Goal: Task Accomplishment & Management: Use online tool/utility

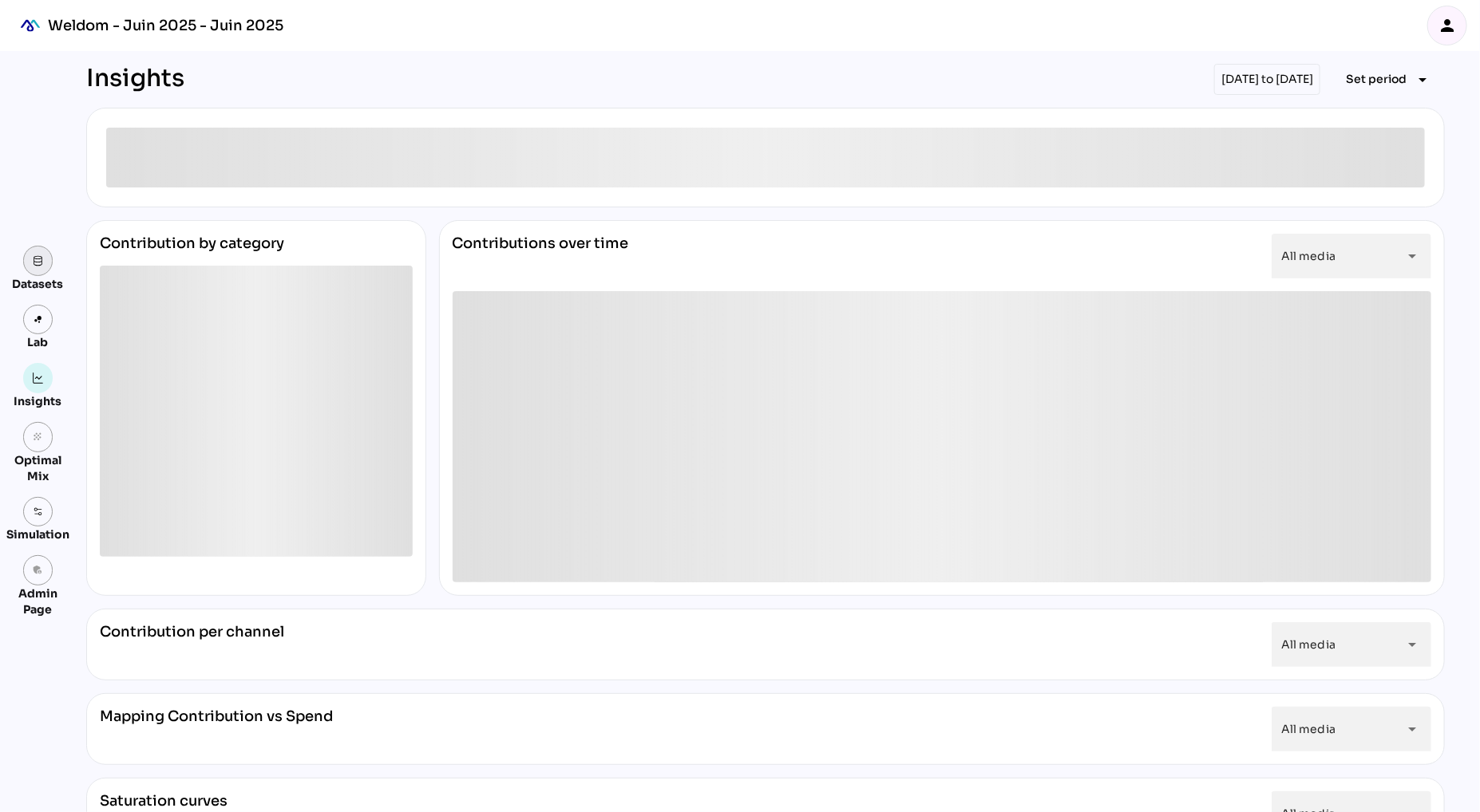
click at [39, 255] on img at bounding box center [37, 260] width 11 height 11
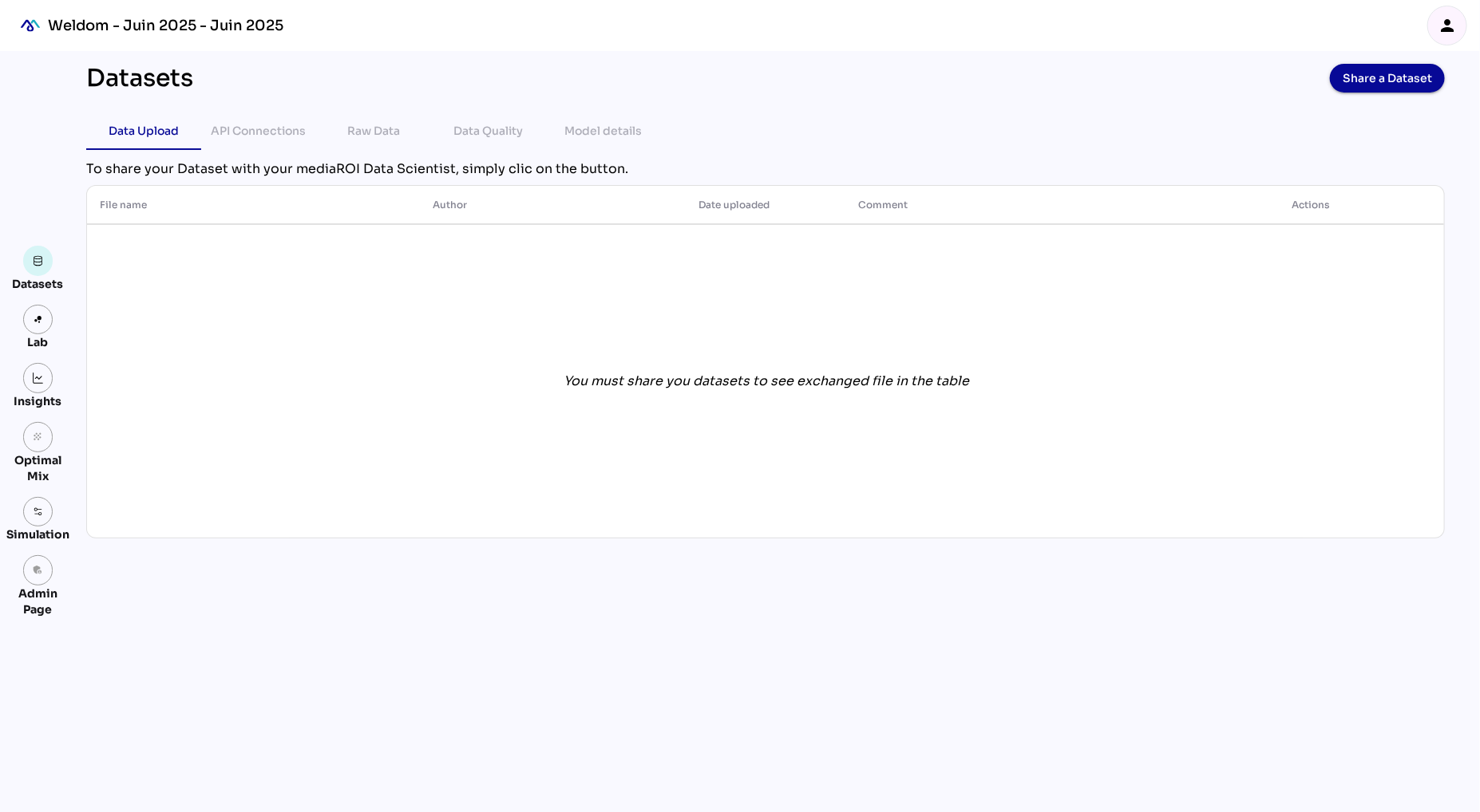
click at [1450, 24] on icon "person" at bounding box center [1447, 26] width 19 height 19
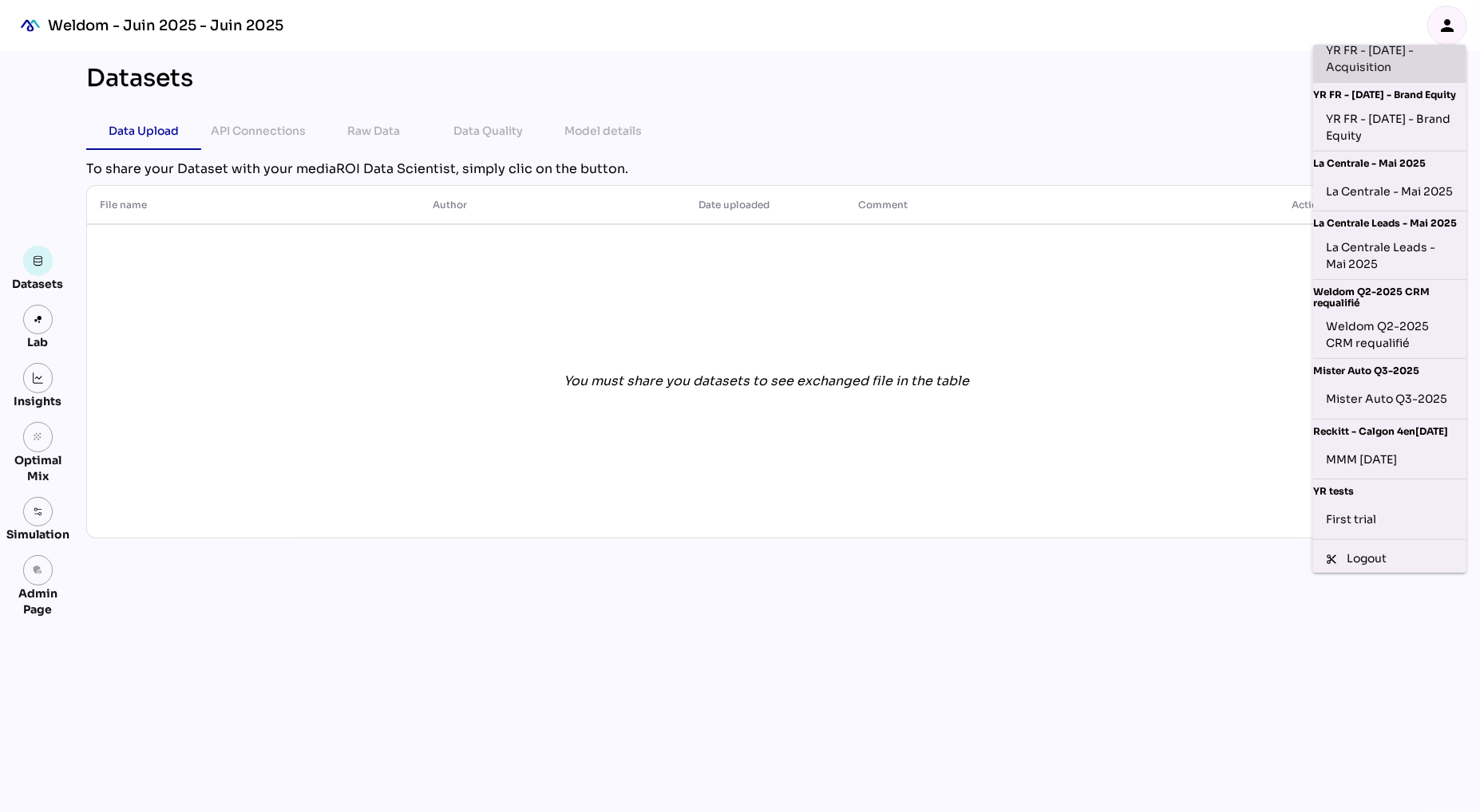
scroll to position [364, 0]
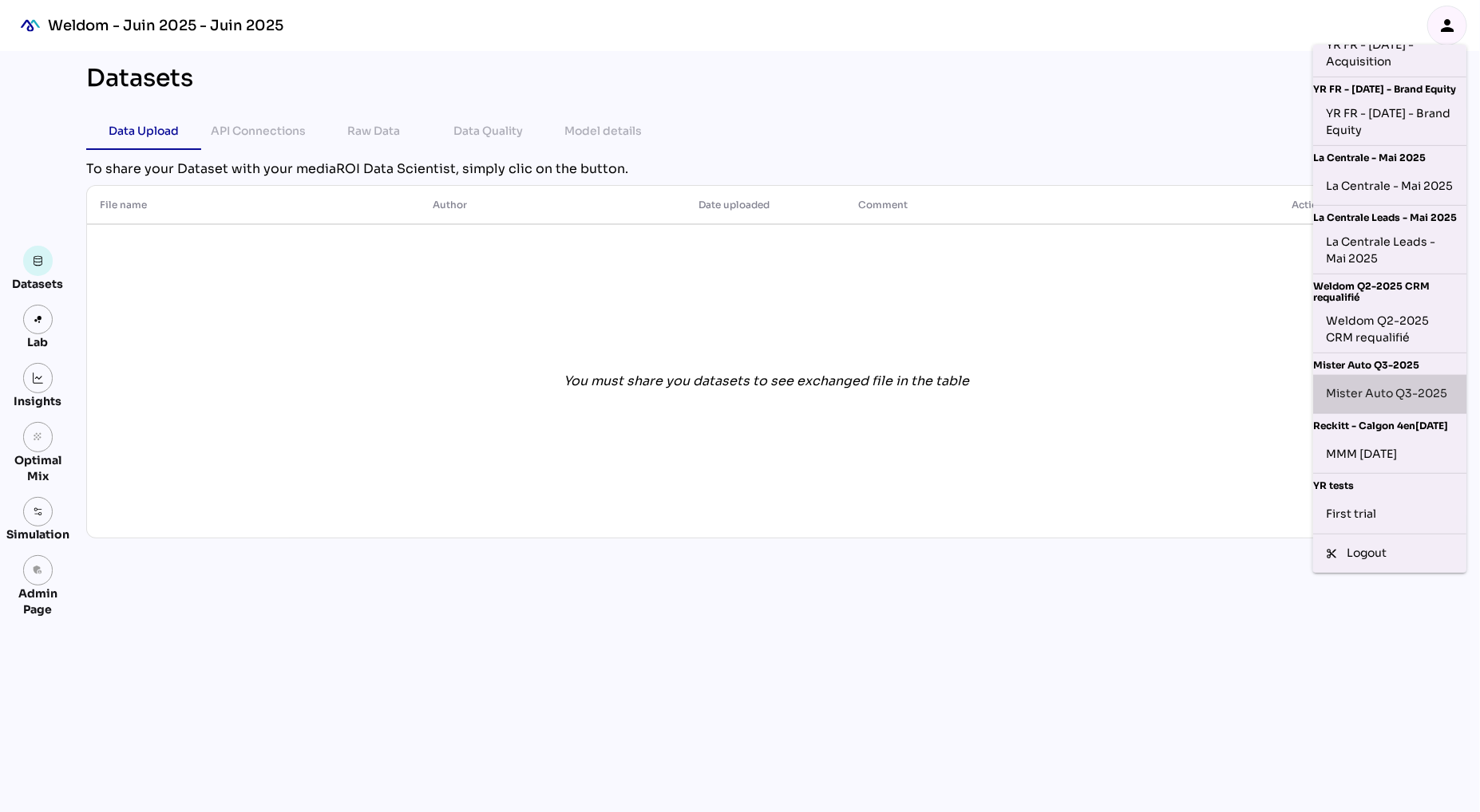
click at [1349, 391] on div "Mister Auto Q3-2025" at bounding box center [1390, 394] width 128 height 26
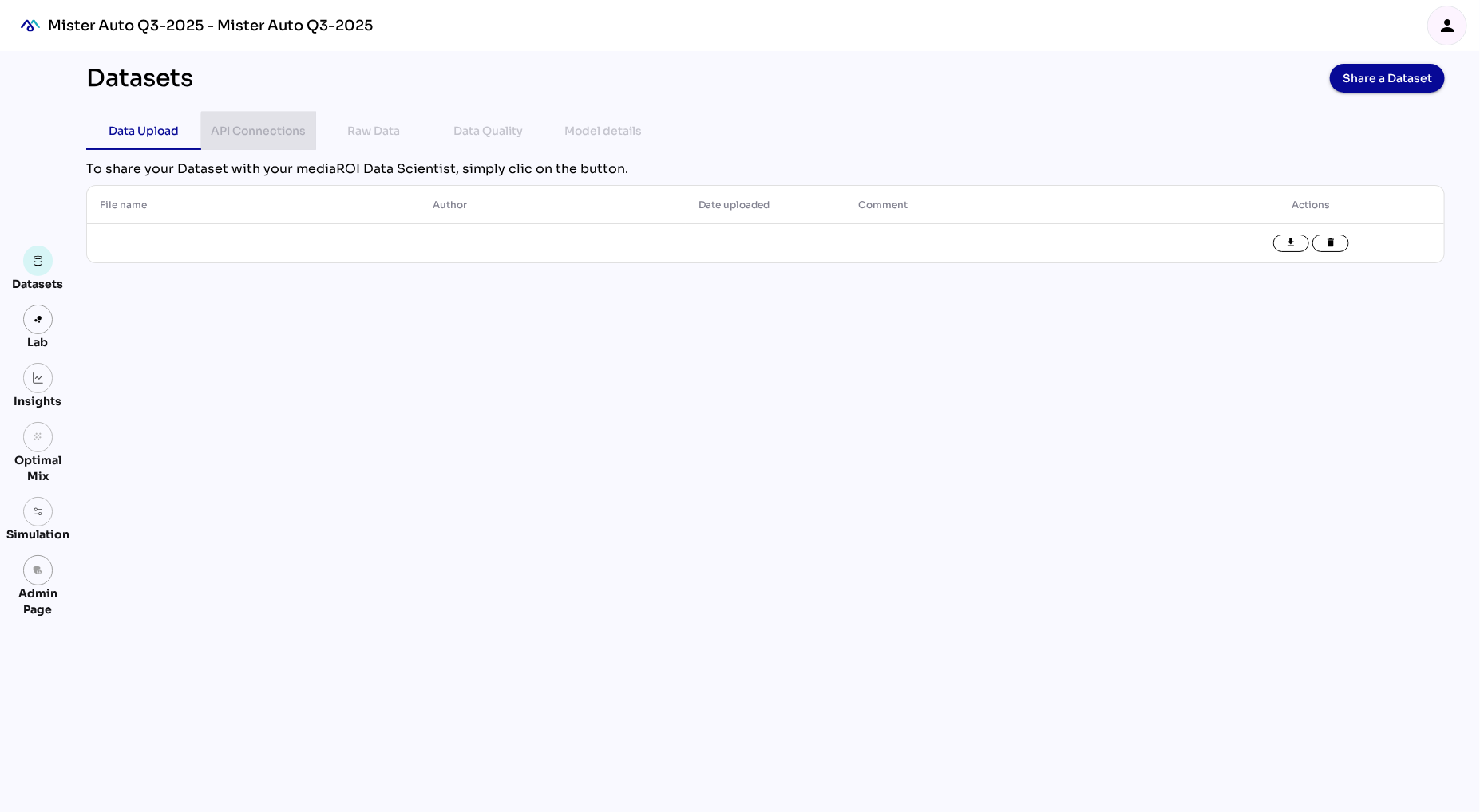
click at [247, 129] on div "API Connections" at bounding box center [259, 130] width 95 height 19
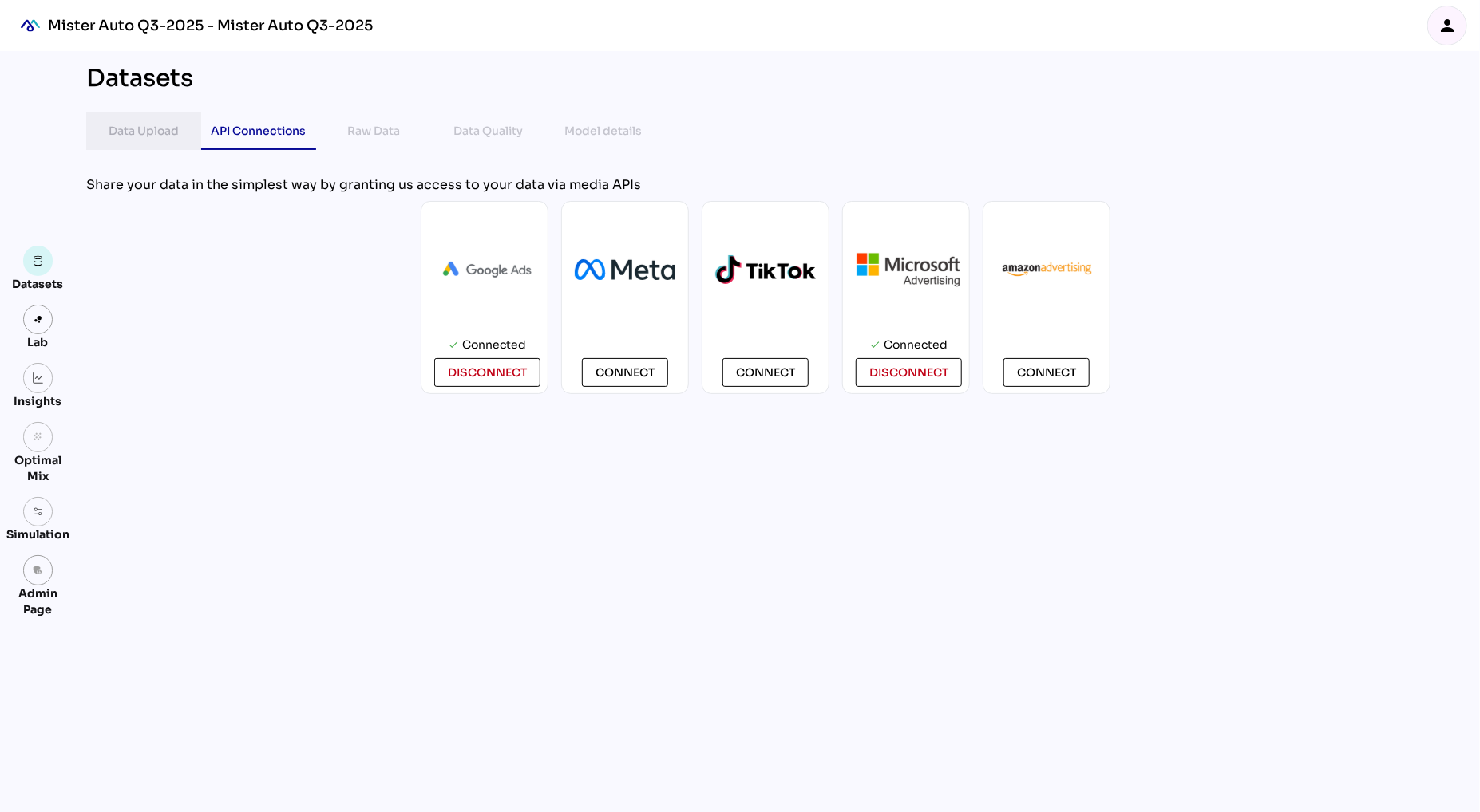
click at [135, 136] on div "Data Upload" at bounding box center [143, 130] width 70 height 19
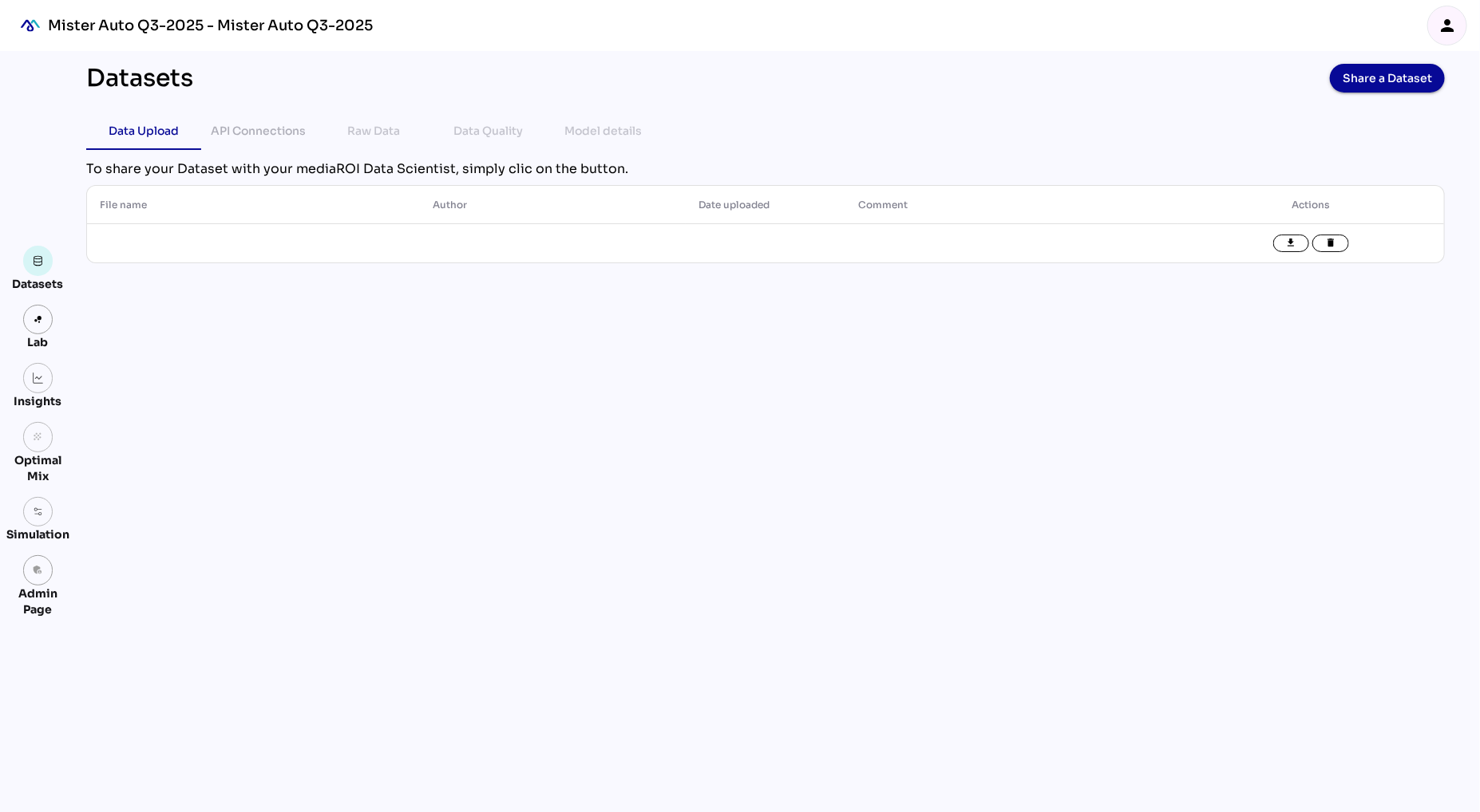
click at [1449, 21] on icon "person" at bounding box center [1447, 26] width 19 height 19
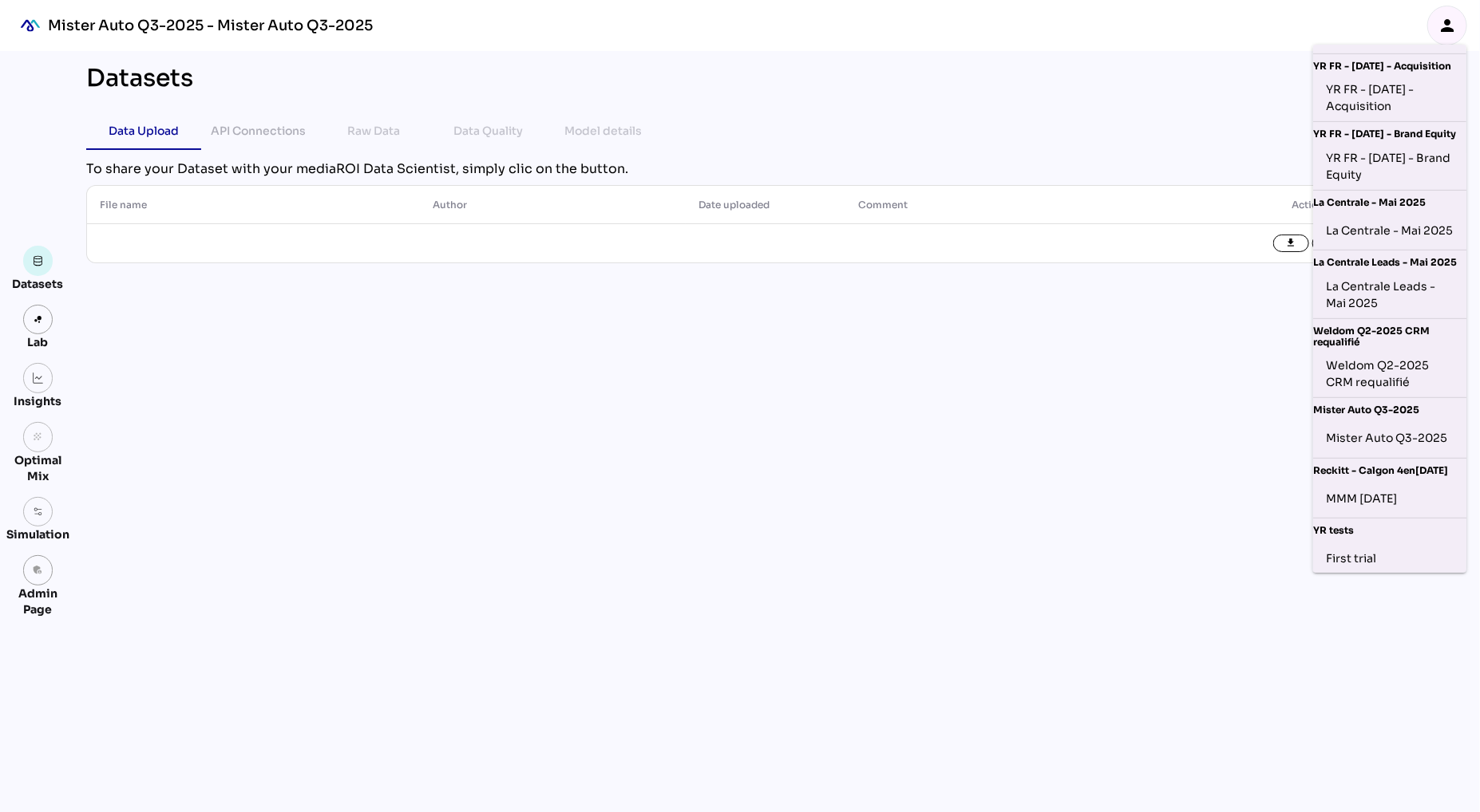
scroll to position [300, 0]
click at [1379, 505] on div "MMM [DATE]" at bounding box center [1390, 497] width 128 height 26
